Goal: Information Seeking & Learning: Check status

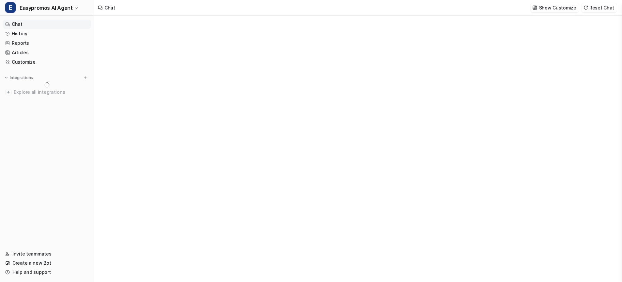
type textarea "**********"
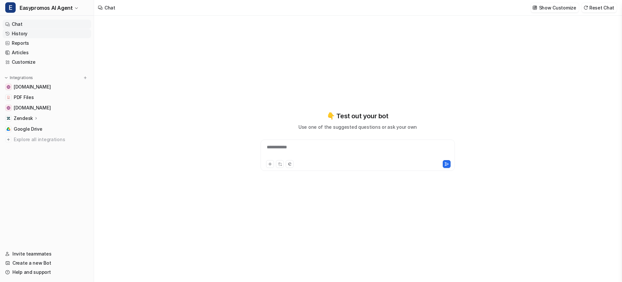
click at [18, 29] on link "History" at bounding box center [47, 33] width 88 height 9
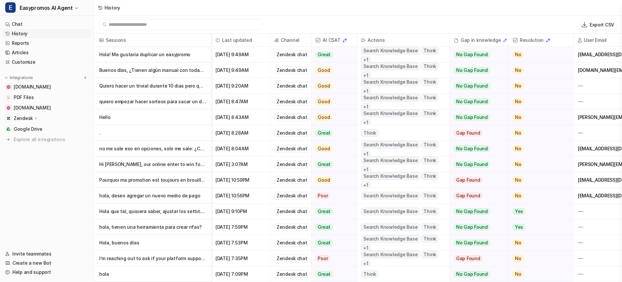
click at [137, 56] on p "Hola! Me gustaría duplicar un easypromo" at bounding box center [152, 55] width 107 height 16
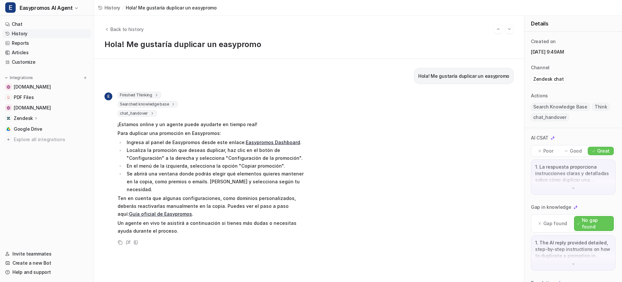
click at [20, 32] on link "History" at bounding box center [47, 33] width 88 height 9
